Goal: Task Accomplishment & Management: Manage account settings

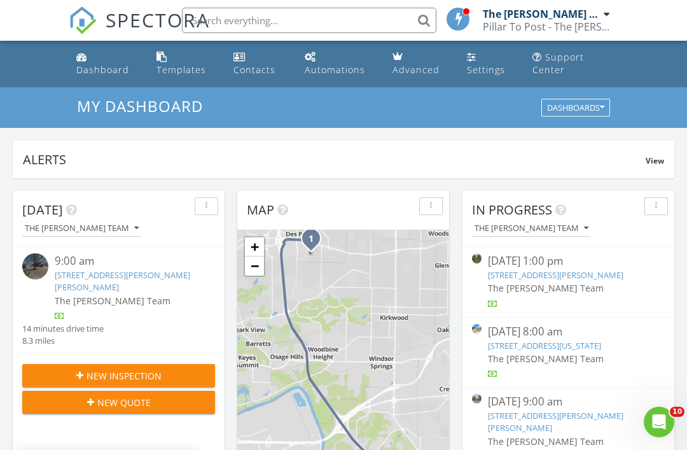
click at [618, 279] on link "307 Woodside Dr, St. Louis, MO 63122" at bounding box center [555, 274] width 135 height 11
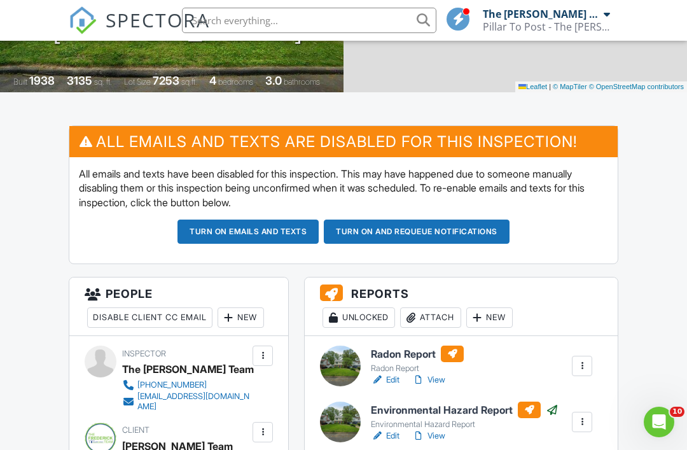
scroll to position [269, 0]
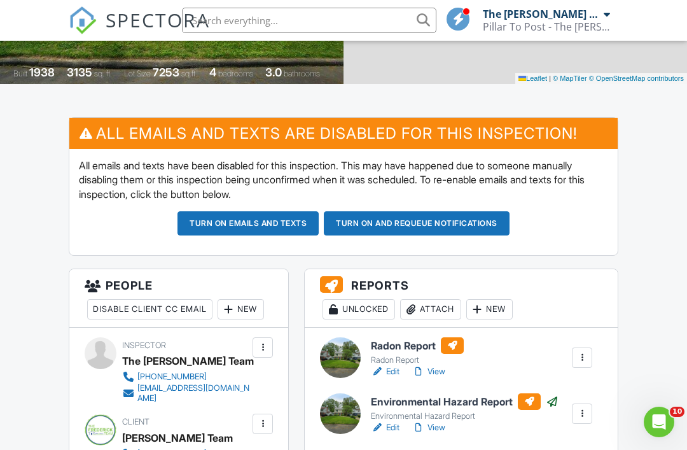
click at [434, 306] on div "Attach" at bounding box center [430, 309] width 61 height 20
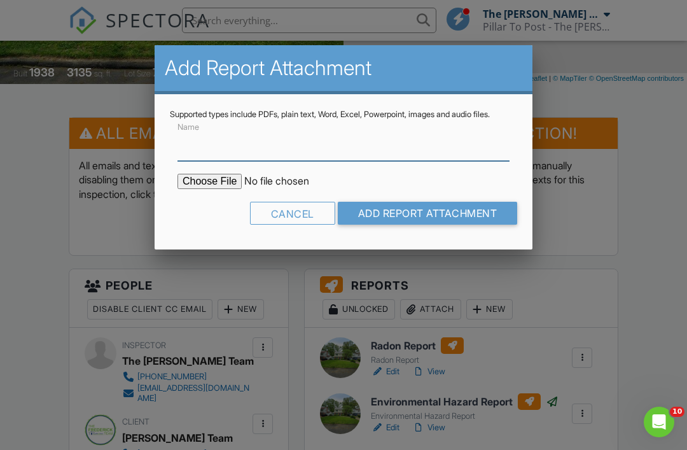
click at [379, 161] on input "Name" at bounding box center [343, 145] width 332 height 31
click at [203, 161] on input "Radon Report" at bounding box center [343, 145] width 332 height 31
type input "Radon Report"
click at [215, 189] on input "file" at bounding box center [285, 181] width 216 height 15
type input "C:\fakepath\Woodside.pdf"
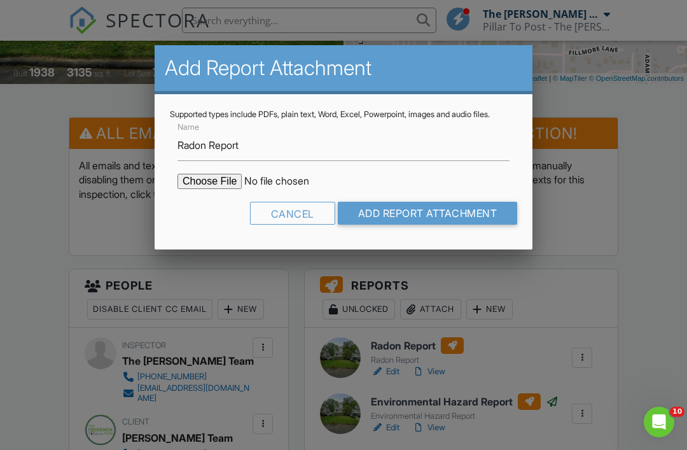
click at [428, 224] on input "Add Report Attachment" at bounding box center [428, 213] width 180 height 23
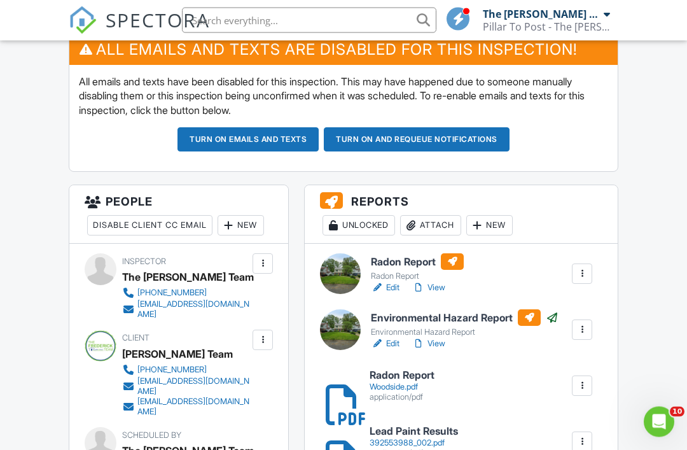
scroll to position [357, 0]
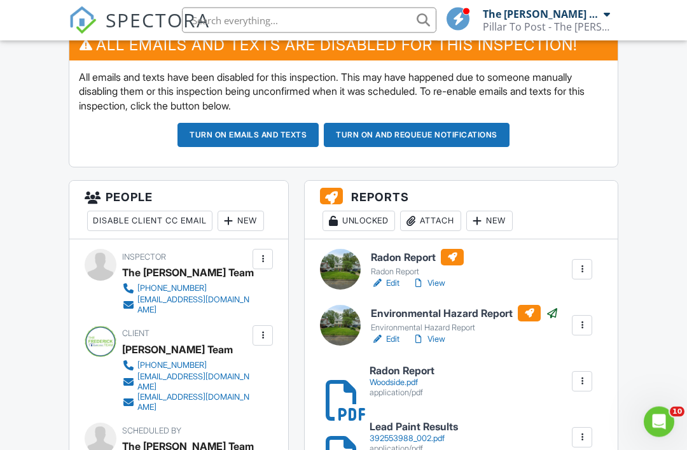
click at [403, 256] on h6 "Radon Report" at bounding box center [417, 257] width 93 height 17
